Goal: Navigation & Orientation: Find specific page/section

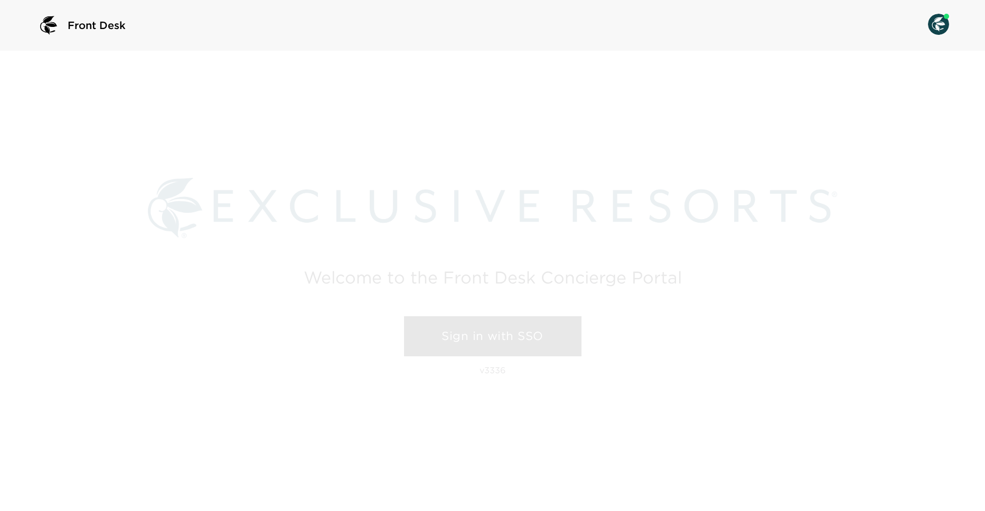
click at [505, 333] on link "Sign in with SSO" at bounding box center [492, 336] width 177 height 40
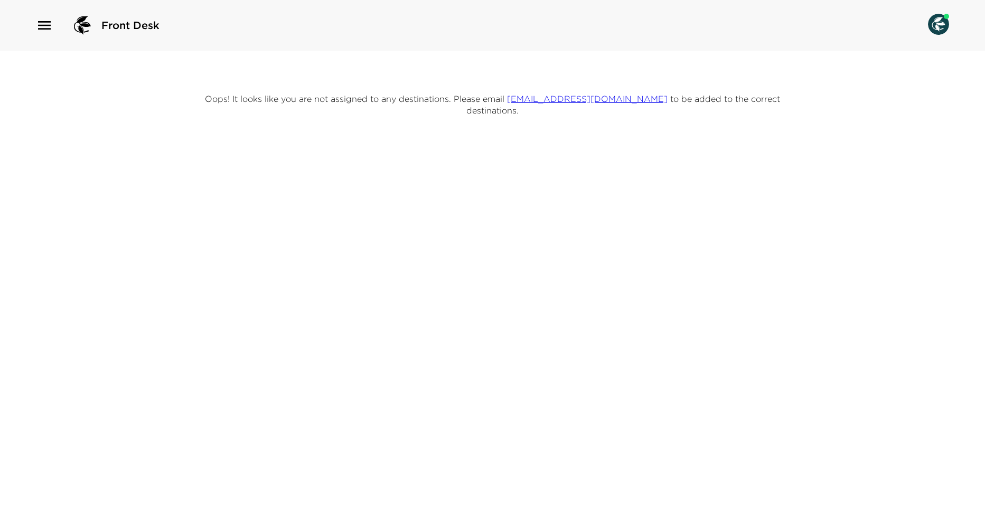
click at [39, 23] on icon "button" at bounding box center [44, 25] width 17 height 17
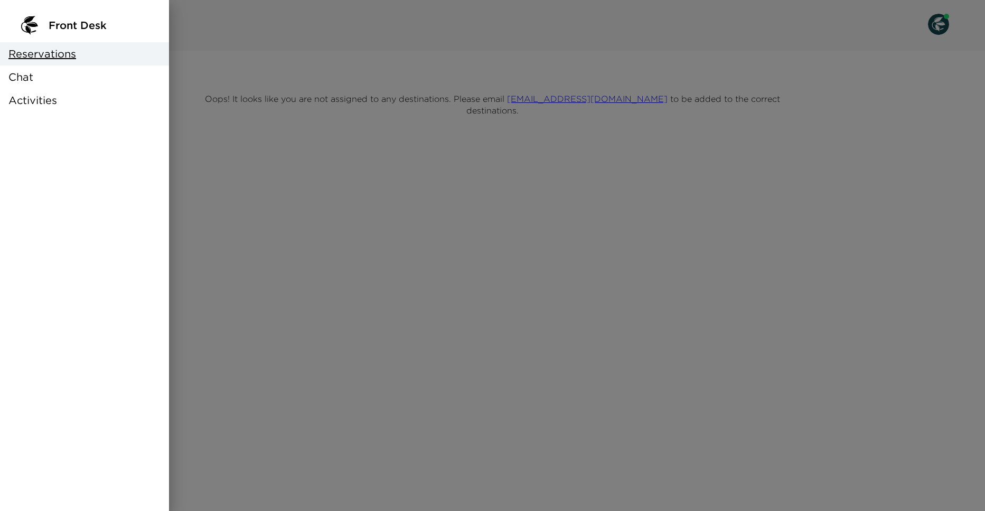
click at [45, 49] on span "Reservations" at bounding box center [42, 53] width 68 height 15
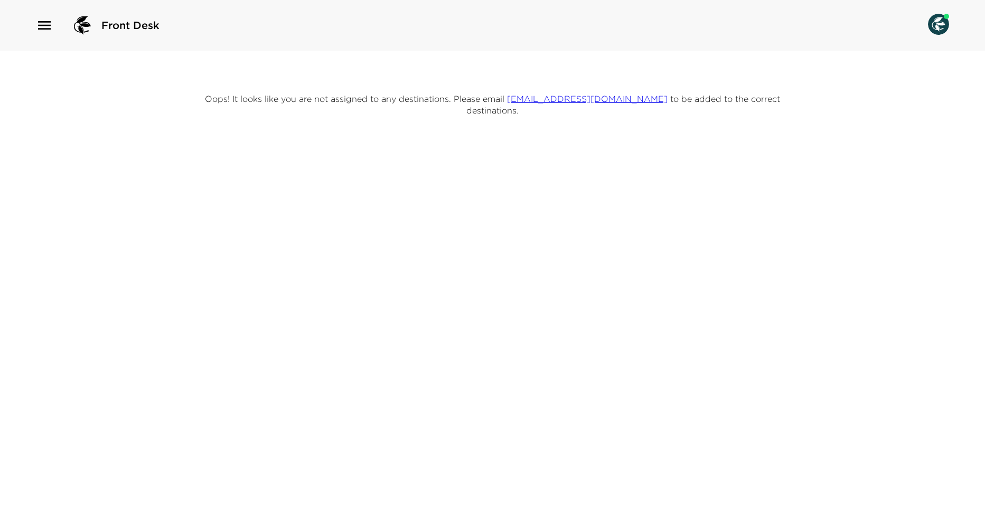
click at [120, 29] on span "Front Desk" at bounding box center [130, 25] width 58 height 15
click at [67, 25] on div "Front Desk" at bounding box center [98, 25] width 124 height 25
click at [85, 26] on img at bounding box center [82, 25] width 25 height 25
click at [53, 26] on div "Front Desk" at bounding box center [98, 25] width 124 height 25
click at [50, 28] on icon "button" at bounding box center [44, 25] width 13 height 8
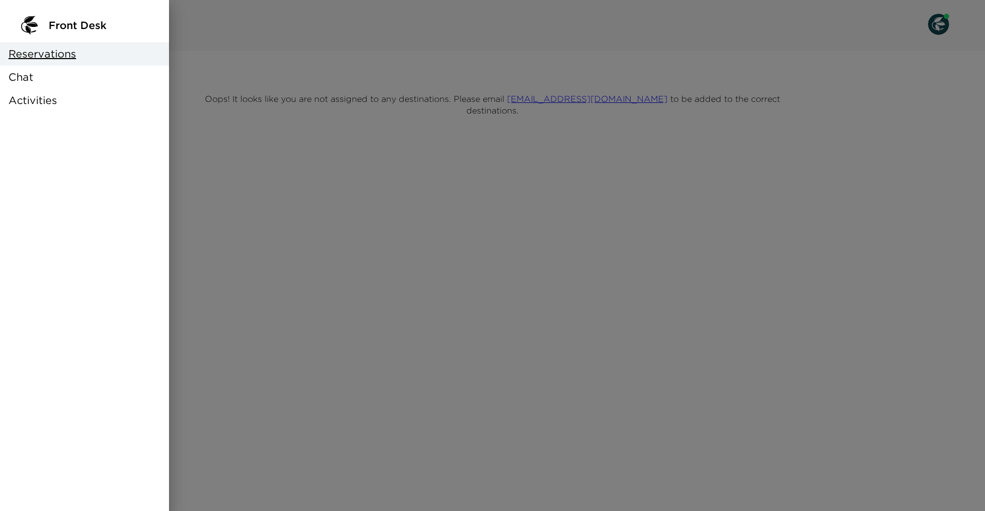
click at [39, 80] on div "Chat" at bounding box center [84, 76] width 169 height 23
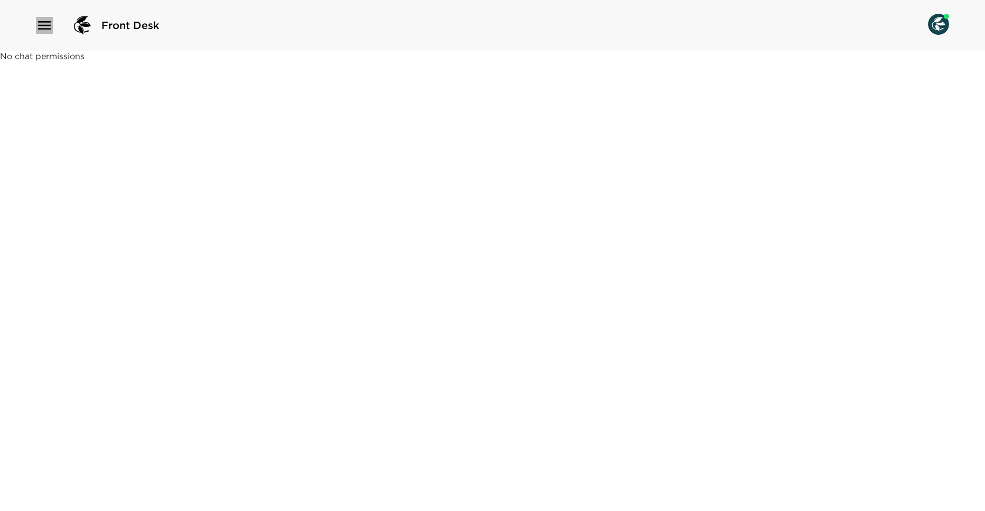
click at [40, 30] on icon "button" at bounding box center [44, 25] width 17 height 17
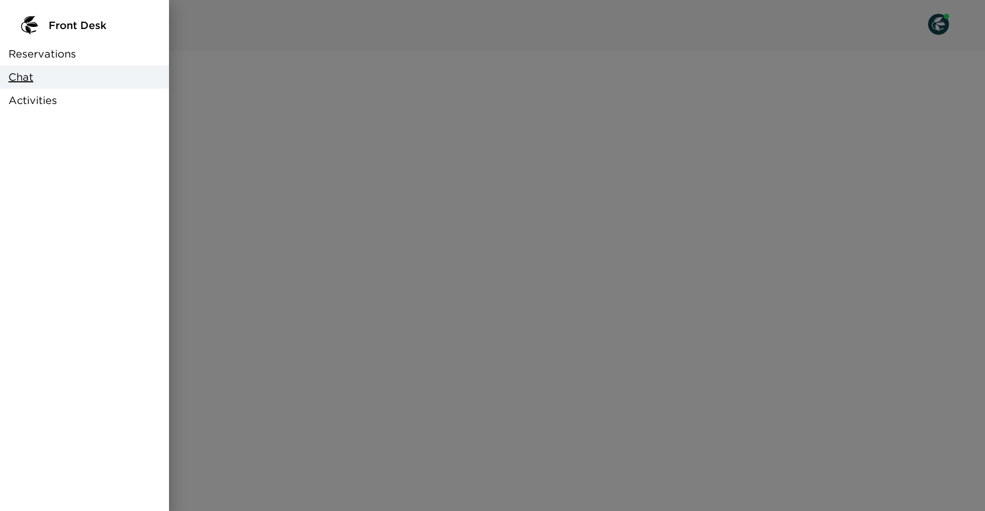
click at [49, 60] on span "Reservations" at bounding box center [42, 53] width 68 height 15
